Goal: Task Accomplishment & Management: Manage account settings

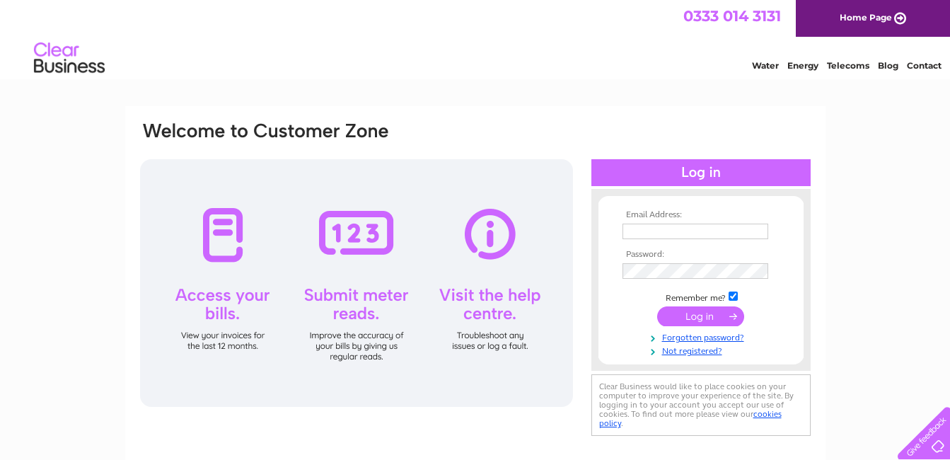
type input "[EMAIL_ADDRESS][DOMAIN_NAME]"
click at [702, 318] on input "submit" at bounding box center [700, 316] width 87 height 20
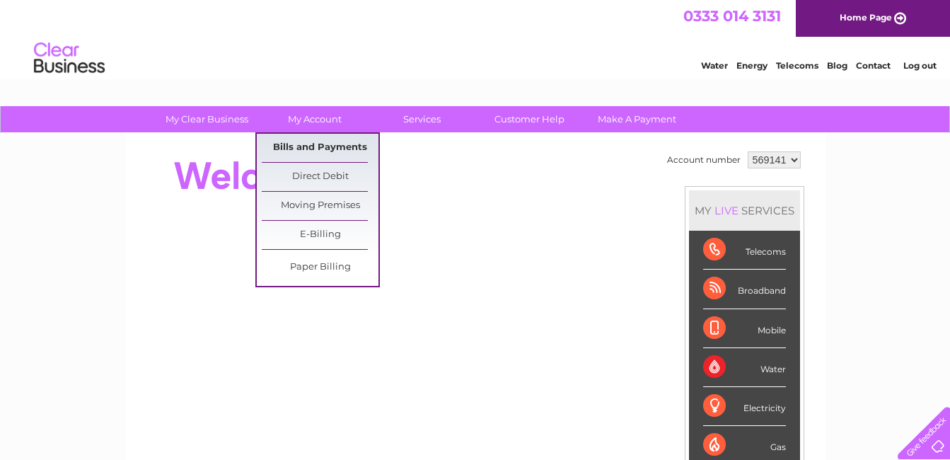
click at [314, 152] on link "Bills and Payments" at bounding box center [320, 148] width 117 height 28
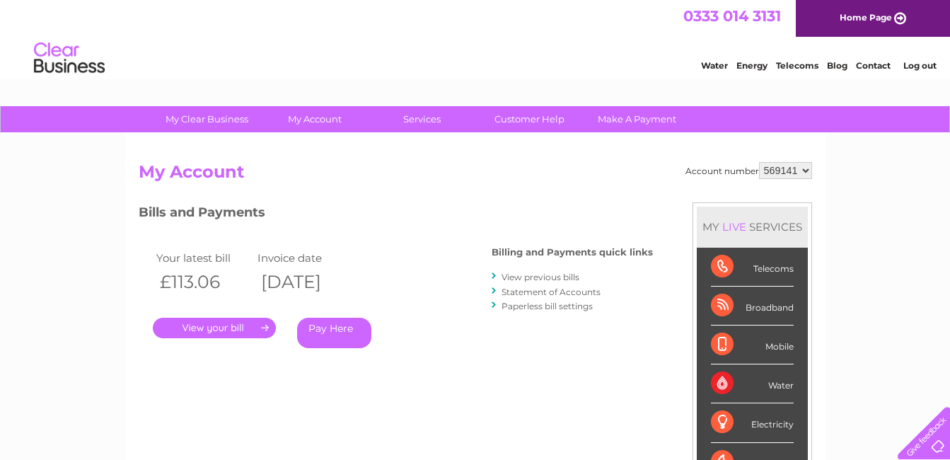
click at [227, 326] on link "." at bounding box center [214, 328] width 123 height 21
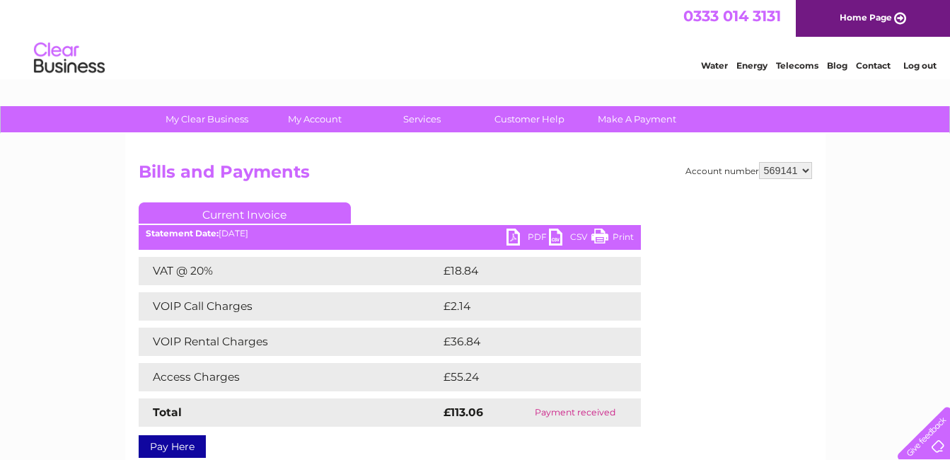
click at [538, 234] on link "PDF" at bounding box center [528, 239] width 42 height 21
click at [557, 237] on link "CSV" at bounding box center [570, 239] width 42 height 21
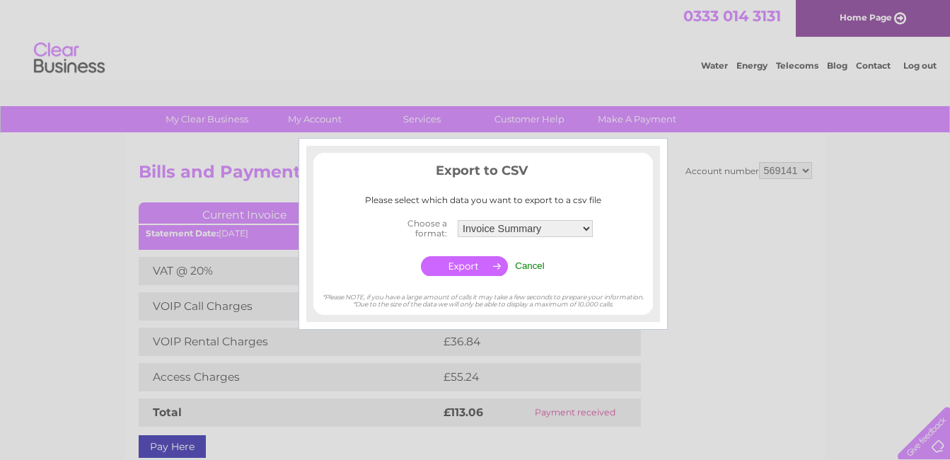
click at [527, 265] on input "Cancel" at bounding box center [530, 265] width 30 height 11
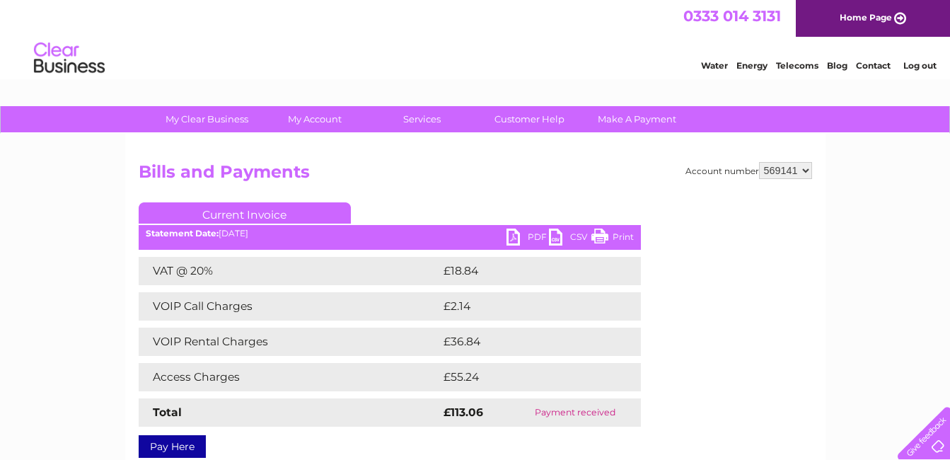
click at [555, 236] on link "CSV" at bounding box center [570, 239] width 42 height 21
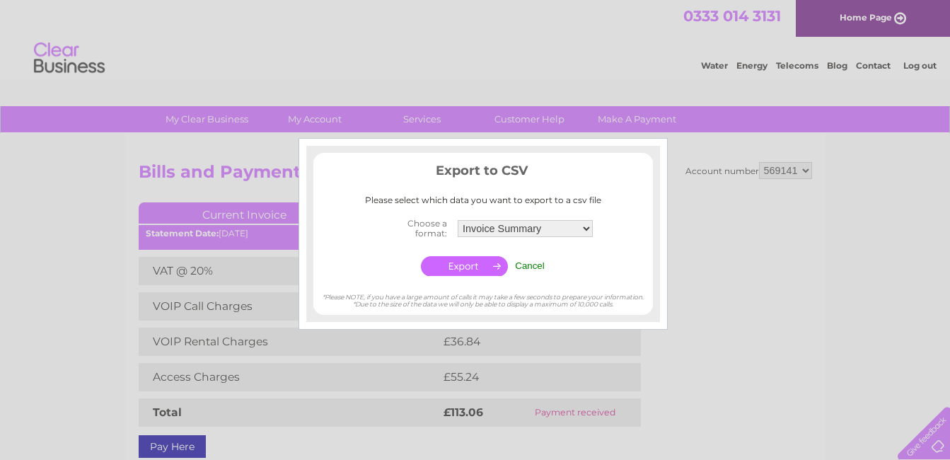
click at [533, 268] on input "Cancel" at bounding box center [530, 265] width 30 height 11
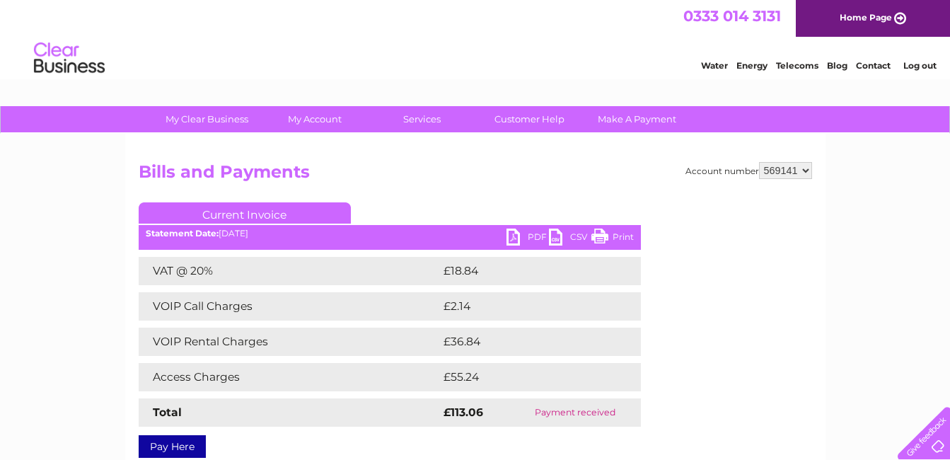
click at [514, 242] on link "PDF" at bounding box center [528, 239] width 42 height 21
